Goal: Understand process/instructions: Learn how to perform a task or action

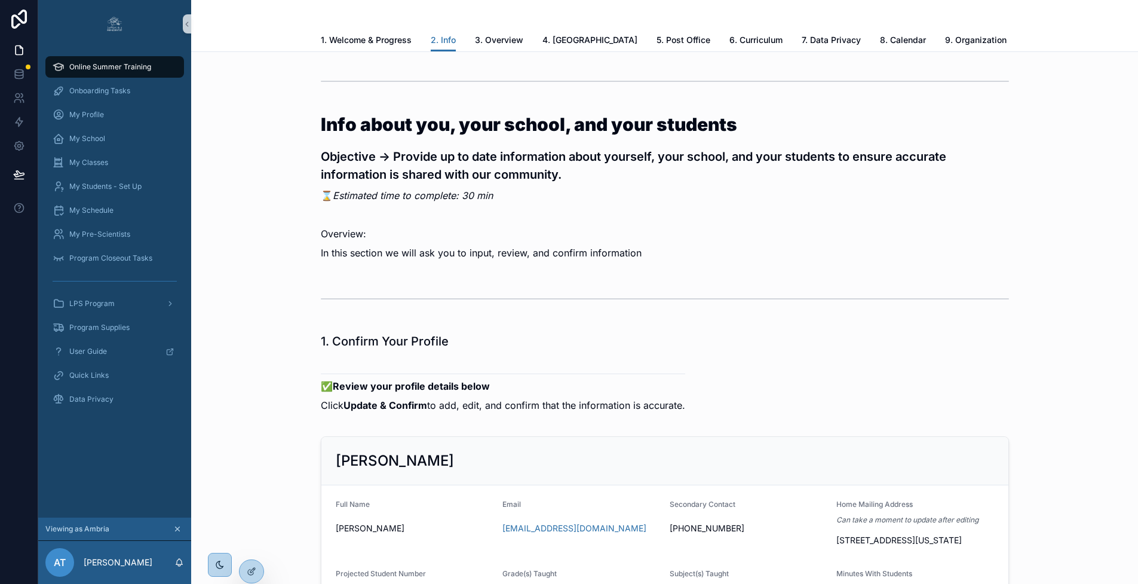
click at [880, 36] on span "8. Calendar" at bounding box center [903, 40] width 46 height 12
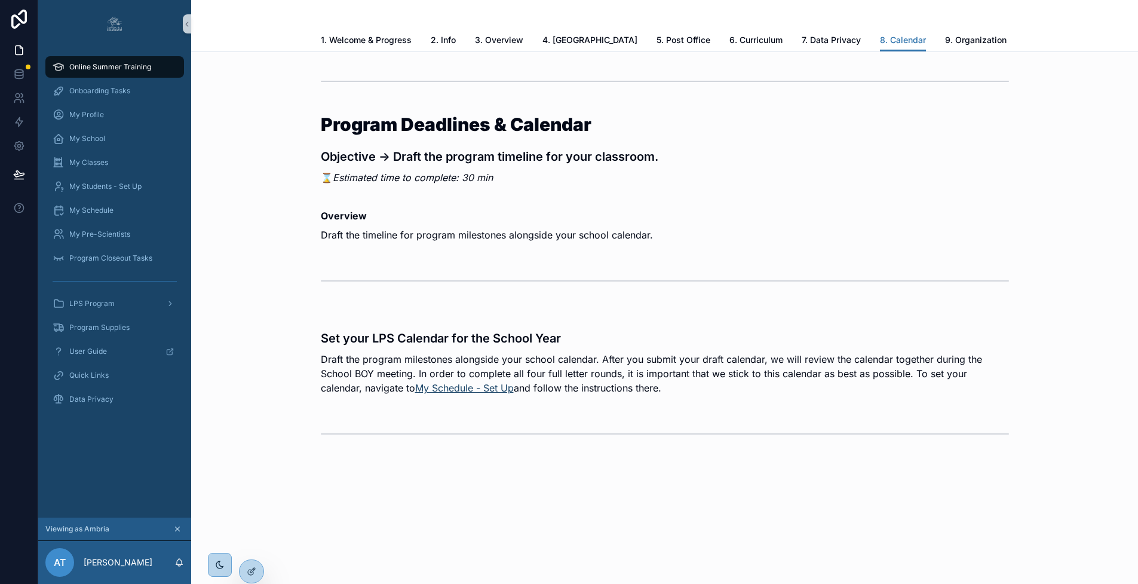
click at [420, 390] on link "My Schedule - Set Up" at bounding box center [464, 388] width 99 height 12
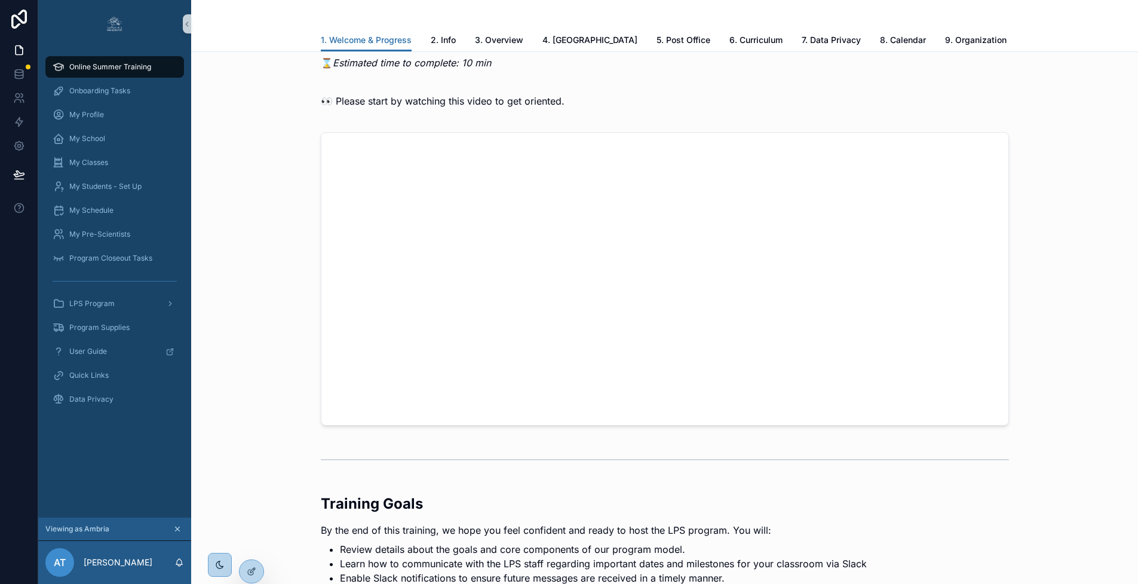
scroll to position [320, 0]
click at [880, 29] on link "8. Calendar" at bounding box center [903, 41] width 46 height 24
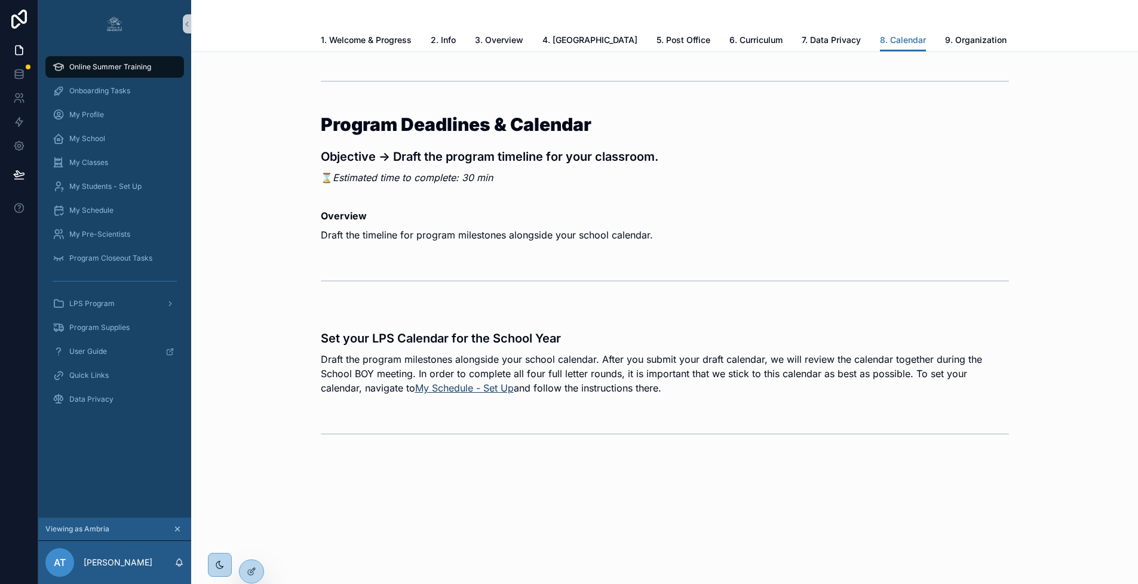
click at [449, 387] on link "My Schedule - Set Up" at bounding box center [464, 388] width 99 height 12
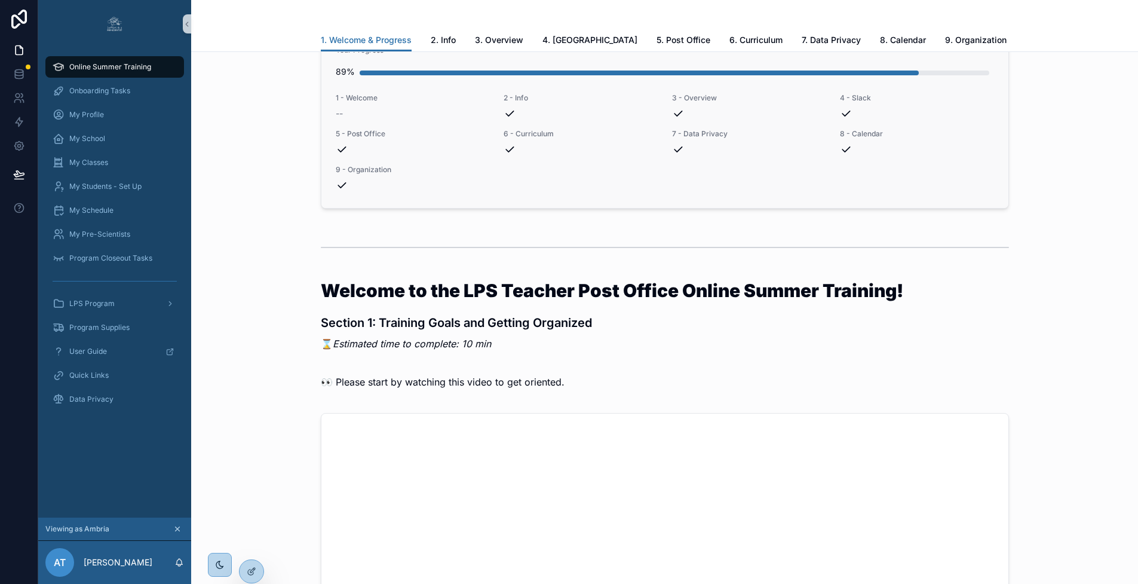
scroll to position [33, 0]
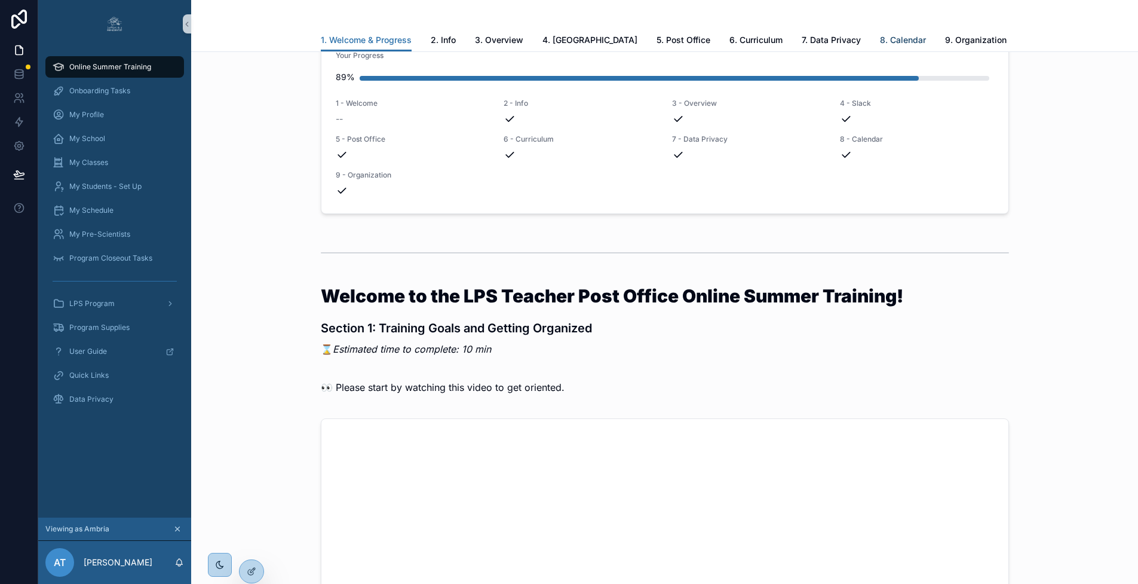
click at [880, 44] on span "8. Calendar" at bounding box center [903, 40] width 46 height 12
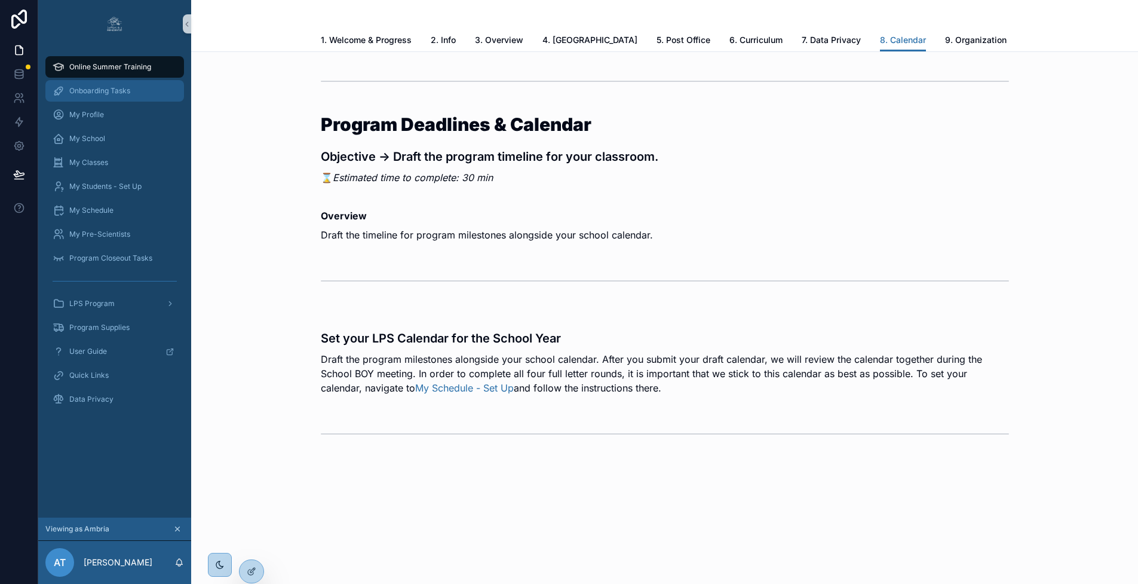
click at [87, 88] on span "Onboarding Tasks" at bounding box center [99, 91] width 61 height 10
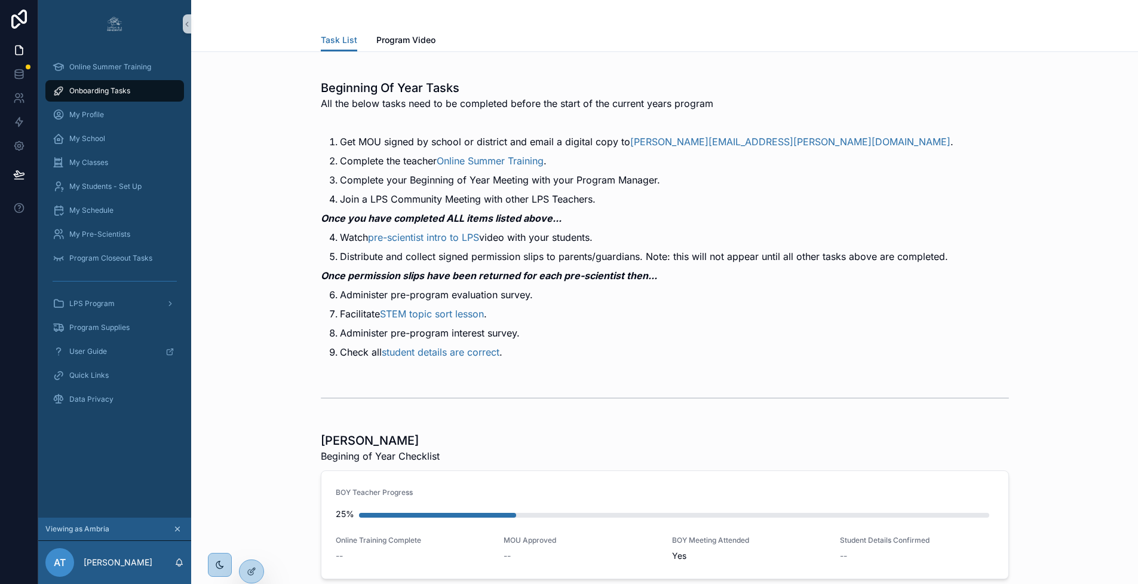
scroll to position [19, 0]
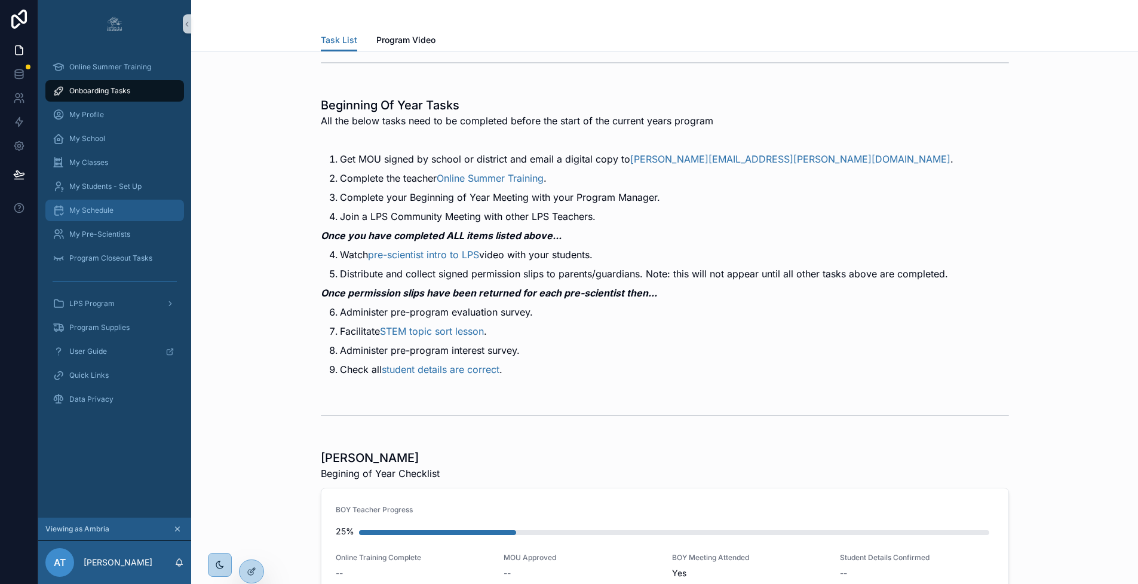
click at [107, 213] on span "My Schedule" at bounding box center [91, 211] width 44 height 10
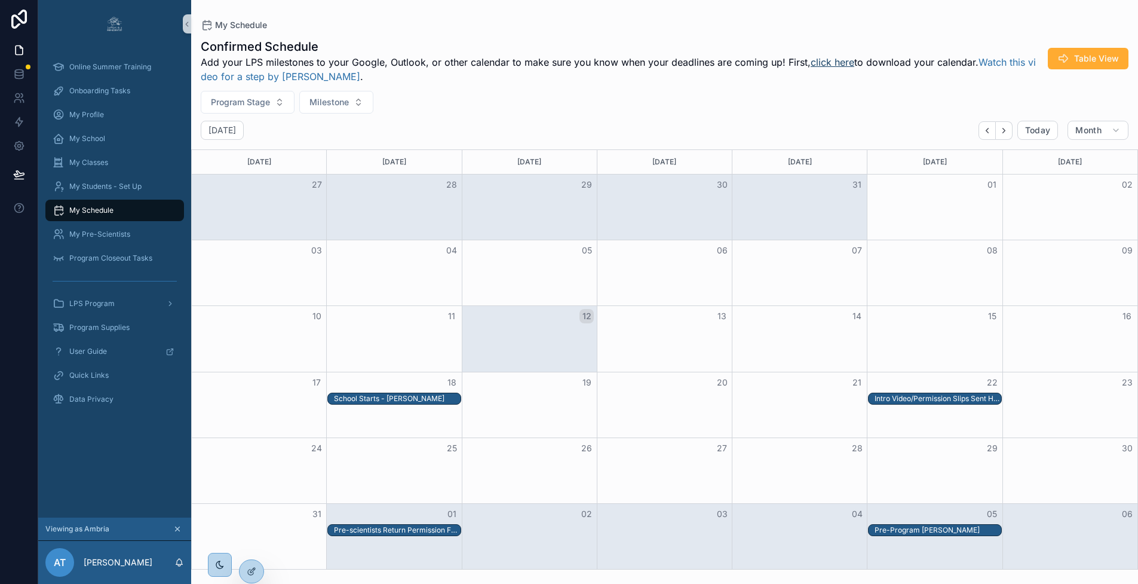
click at [831, 64] on link "click here" at bounding box center [833, 62] width 44 height 12
click at [1096, 23] on div "My Schedule" at bounding box center [665, 25] width 928 height 12
click at [832, 102] on div "Program Stage Milestone" at bounding box center [664, 102] width 947 height 23
click at [1114, 16] on div "My Schedule Confirmed Schedule Add your LPS milestones to your Google, Outlook,…" at bounding box center [664, 284] width 947 height 569
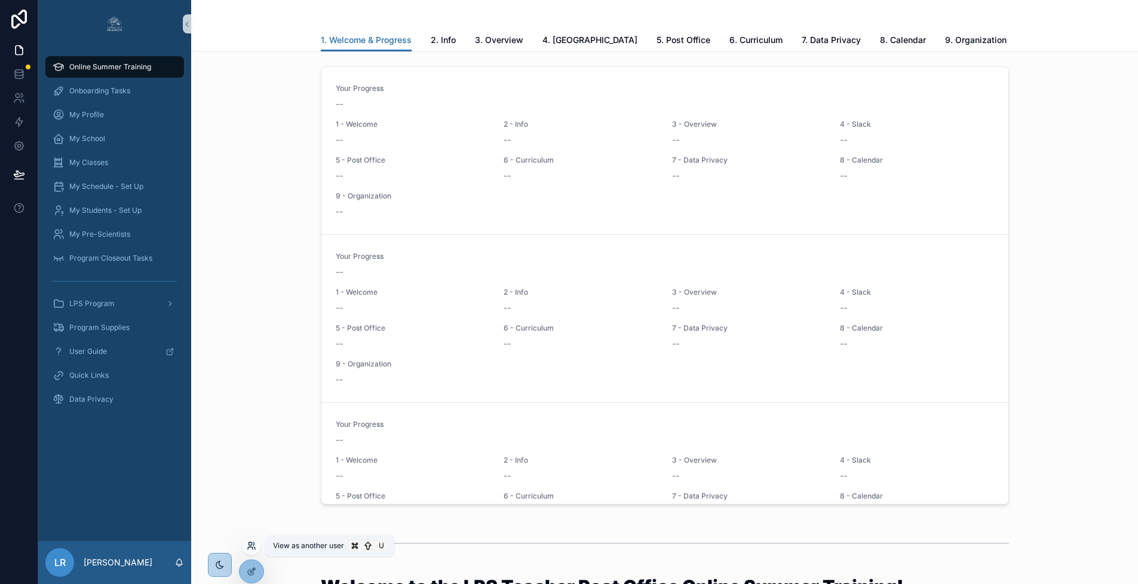
click at [254, 544] on icon at bounding box center [253, 543] width 1 height 3
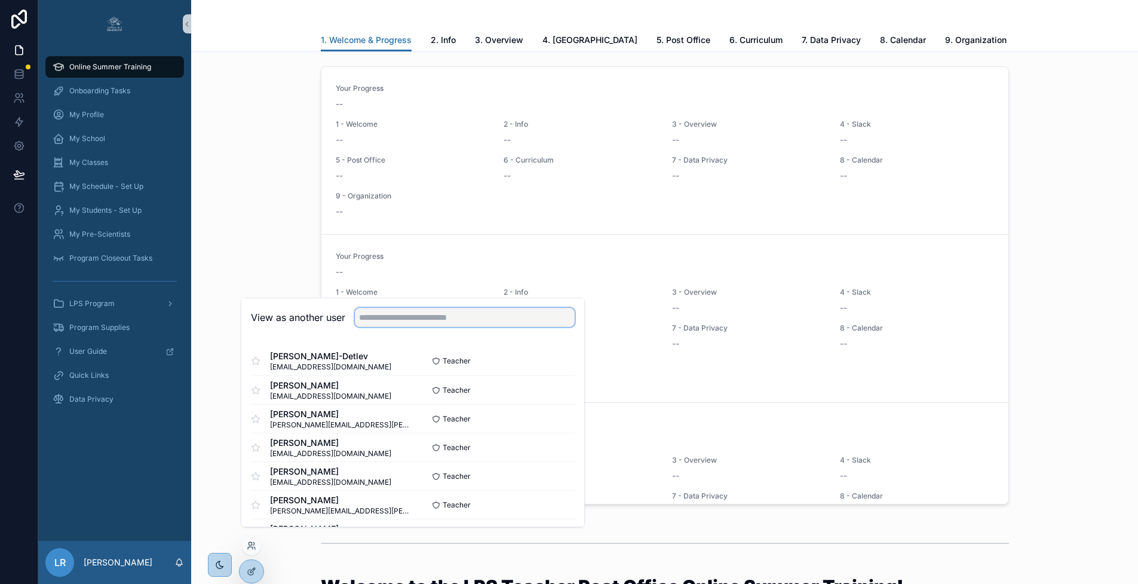
click at [421, 327] on input "text" at bounding box center [465, 317] width 220 height 19
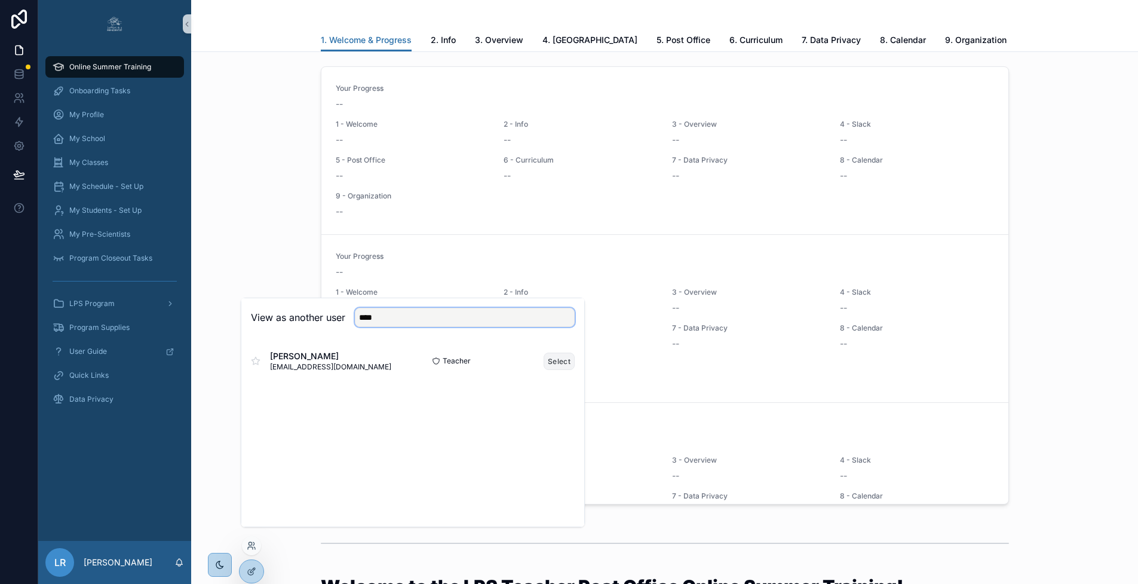
type input "****"
click at [552, 370] on button "Select" at bounding box center [559, 361] width 31 height 17
